Goal: Task Accomplishment & Management: Use online tool/utility

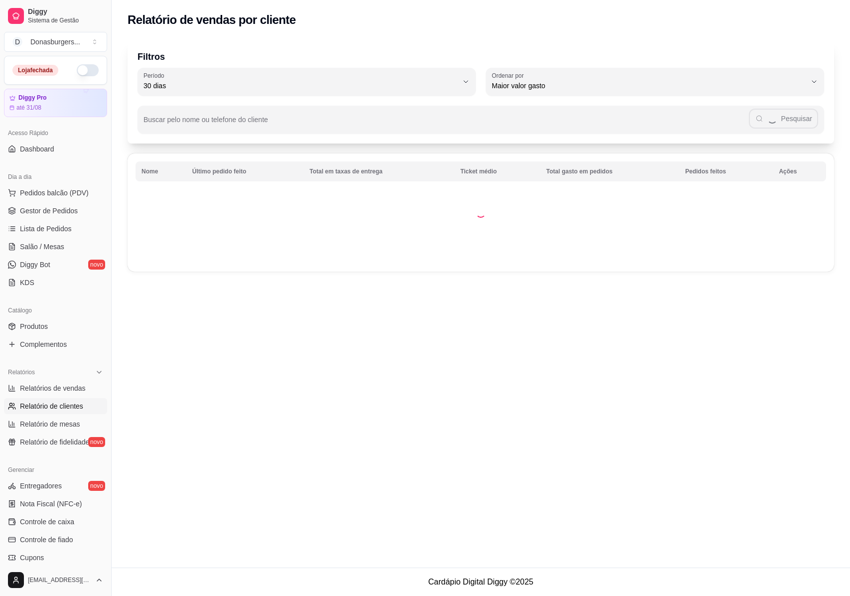
select select "30"
select select "HIGHEST_TOTAL_SPENT_WITH_ORDERS"
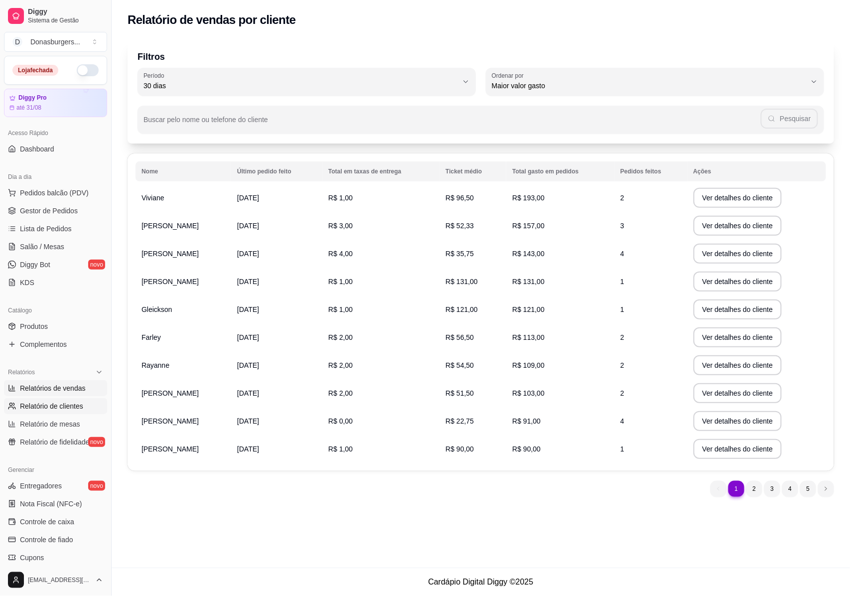
click at [66, 389] on span "Relatórios de vendas" at bounding box center [53, 388] width 66 height 10
select select "ALL"
select select "0"
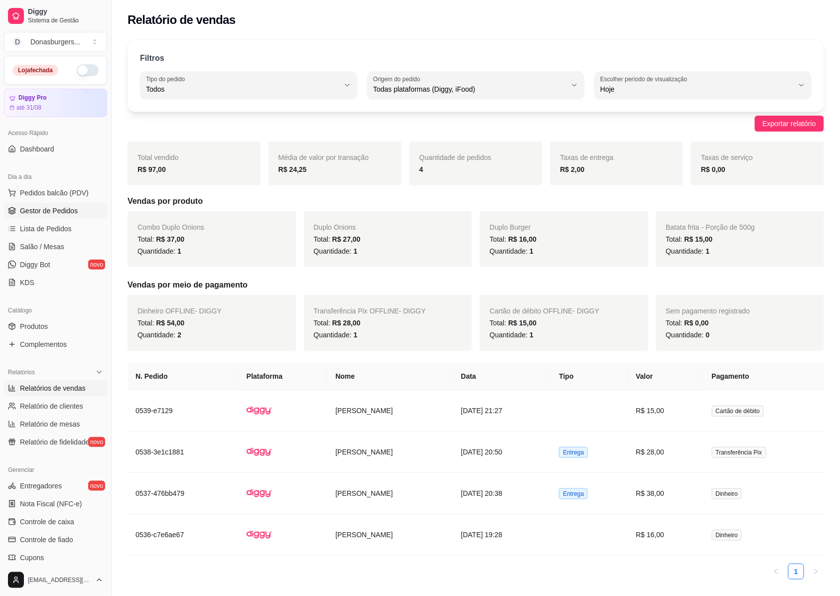
click at [61, 208] on span "Gestor de Pedidos" at bounding box center [49, 211] width 58 height 10
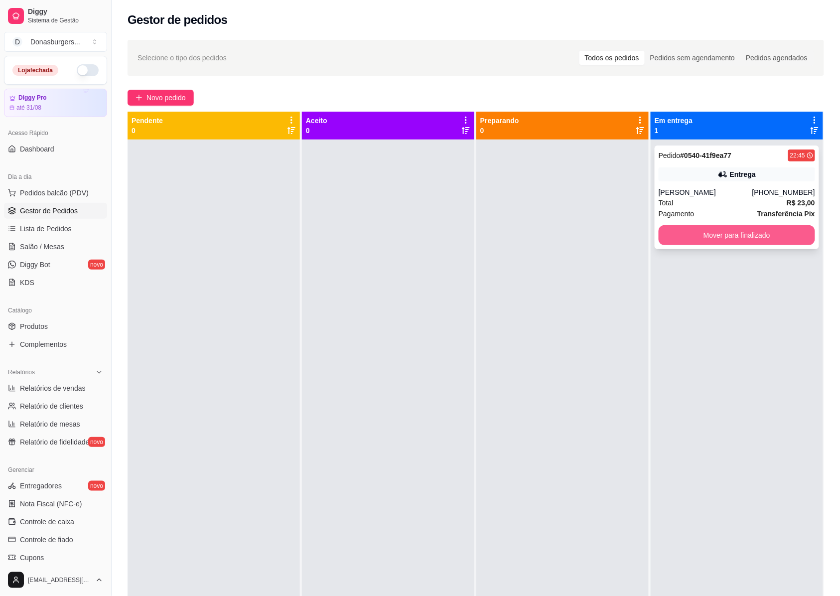
click at [709, 240] on button "Mover para finalizado" at bounding box center [736, 235] width 156 height 20
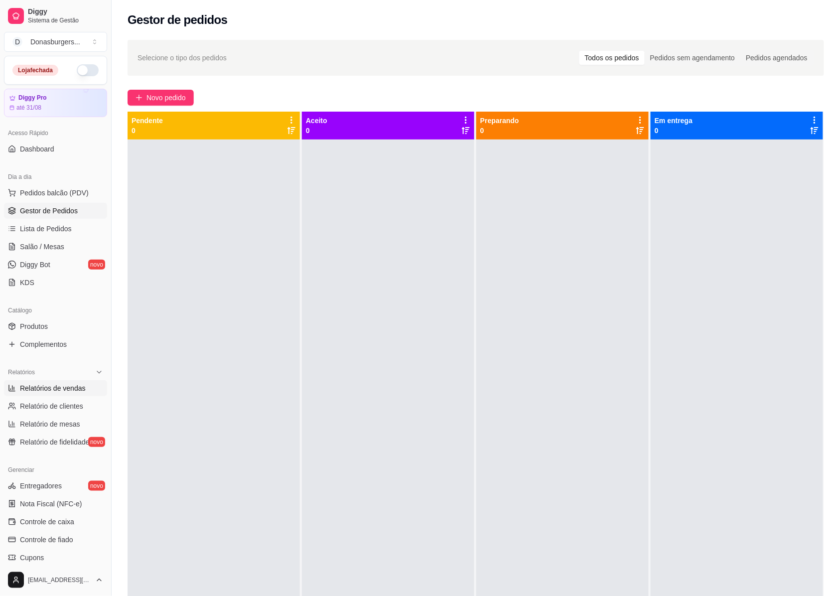
click at [64, 388] on span "Relatórios de vendas" at bounding box center [53, 388] width 66 height 10
select select "ALL"
select select "0"
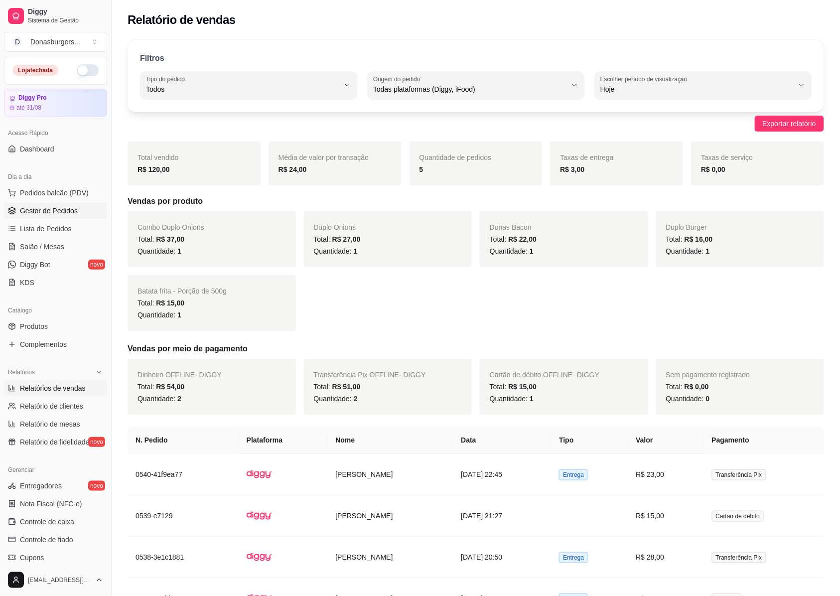
click at [53, 214] on span "Gestor de Pedidos" at bounding box center [49, 211] width 58 height 10
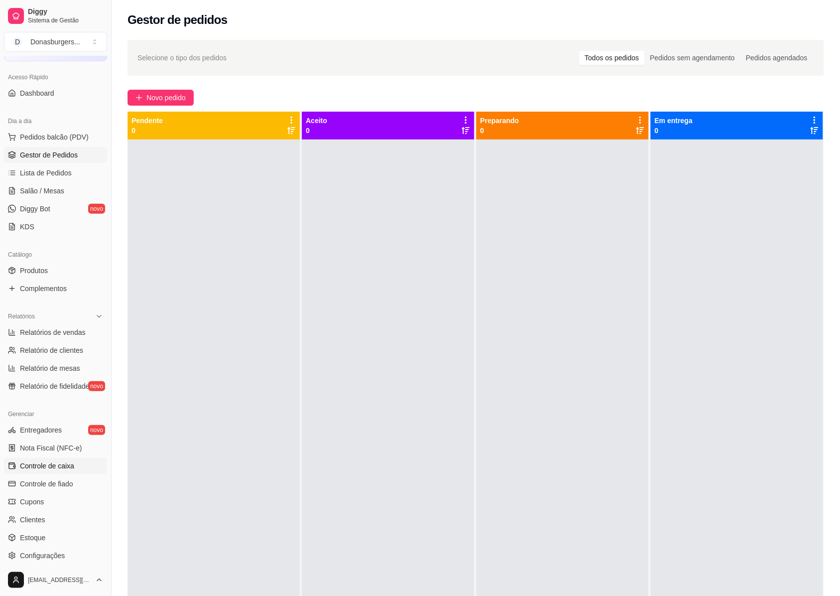
scroll to position [122, 0]
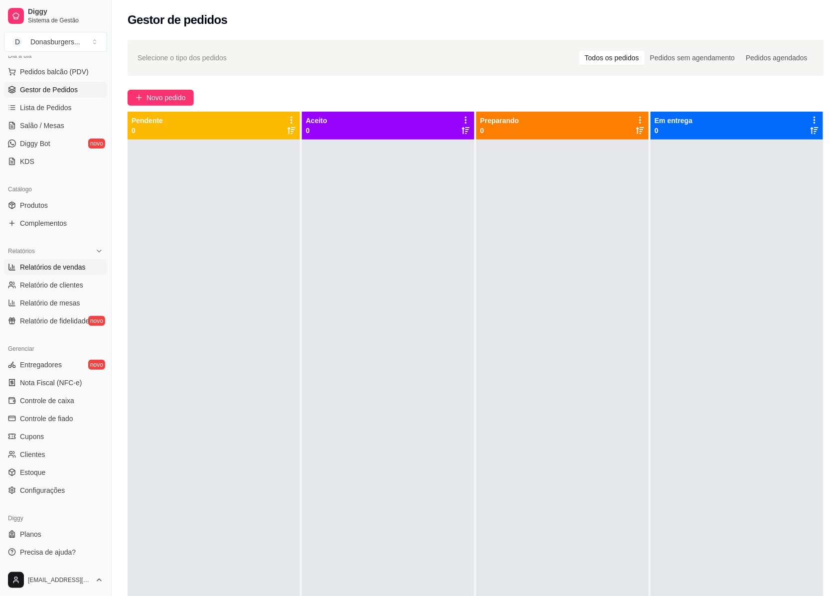
click at [71, 265] on span "Relatórios de vendas" at bounding box center [53, 267] width 66 height 10
select select "ALL"
select select "0"
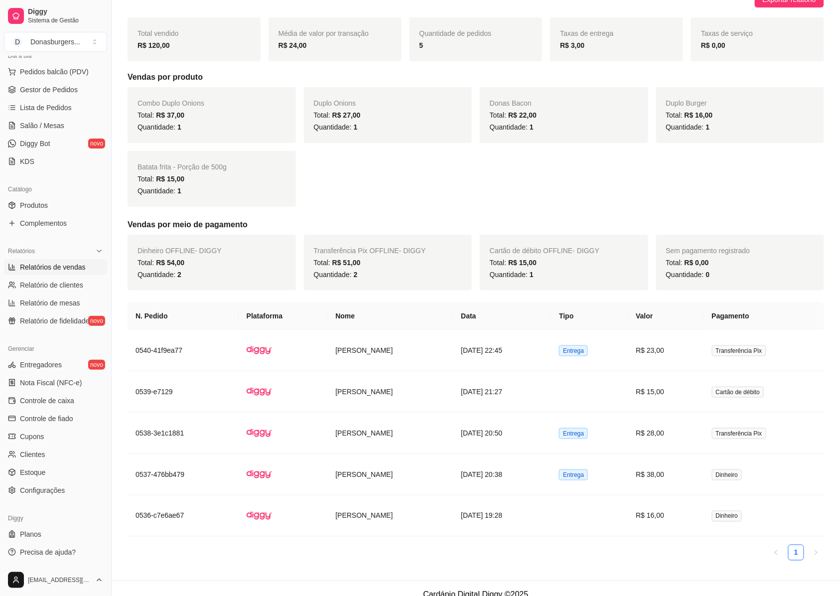
scroll to position [142, 0]
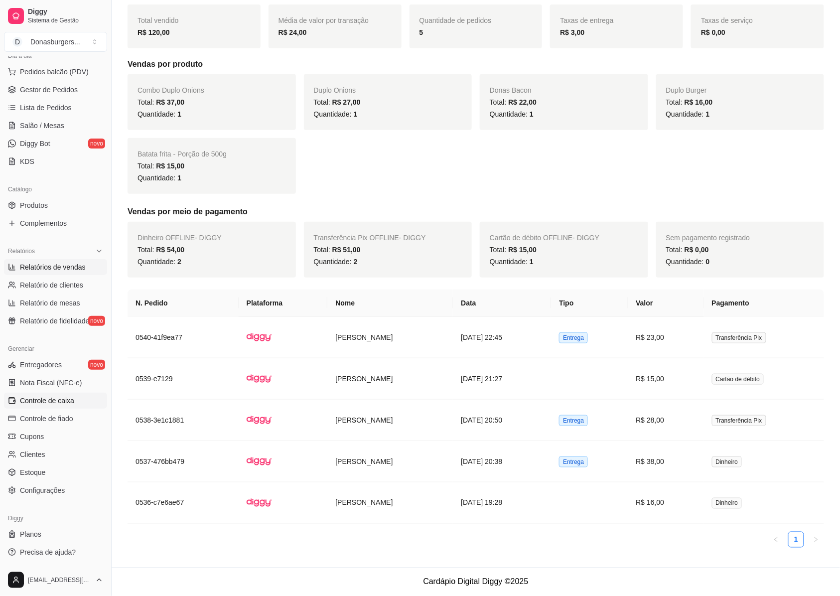
click at [57, 402] on span "Controle de caixa" at bounding box center [47, 400] width 54 height 10
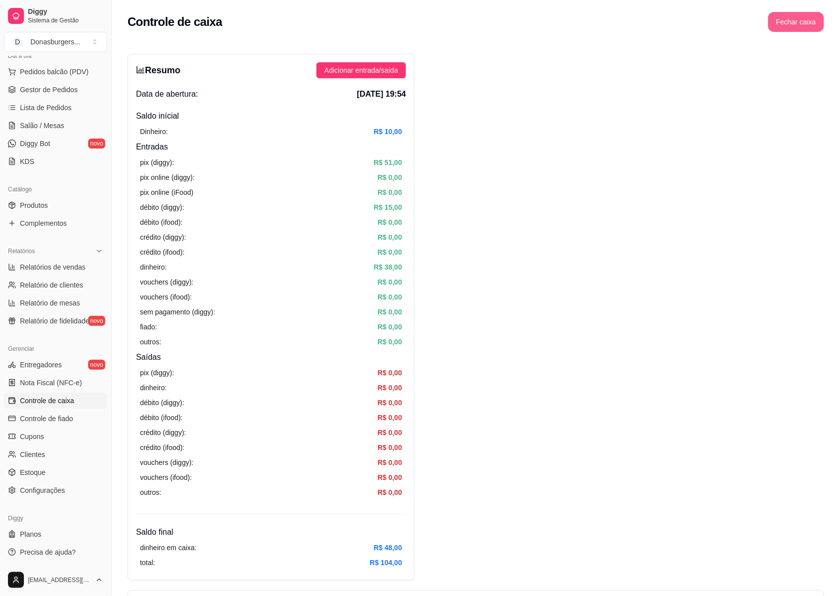
click at [793, 16] on button "Fechar caixa" at bounding box center [796, 22] width 56 height 20
click at [824, 83] on span "Sim" at bounding box center [824, 88] width 12 height 11
